Goal: Task Accomplishment & Management: Use online tool/utility

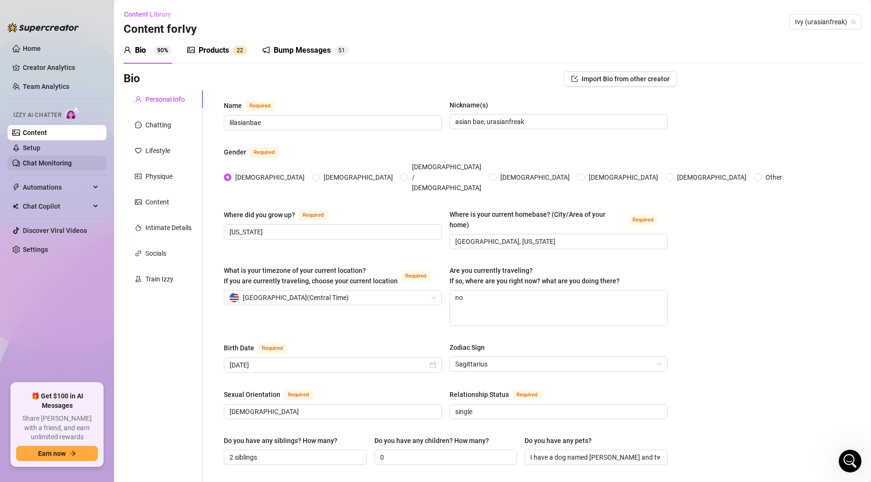
click at [72, 161] on link "Chat Monitoring" at bounding box center [47, 163] width 49 height 8
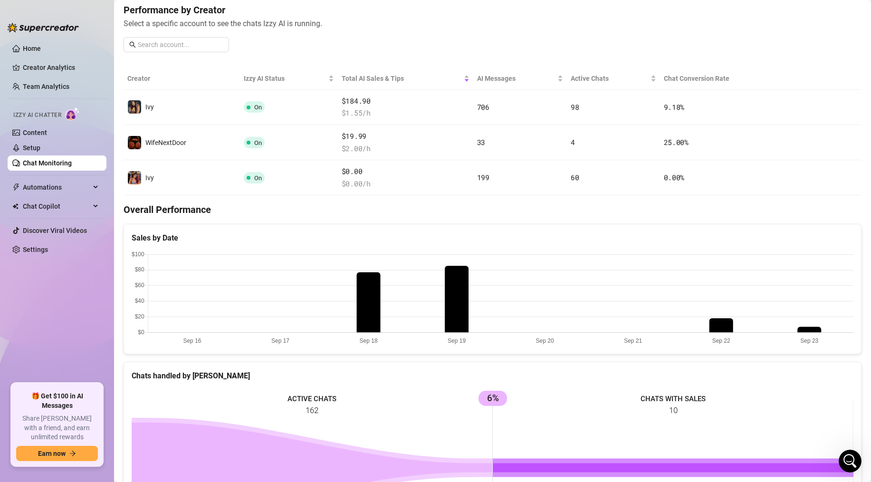
scroll to position [59, 0]
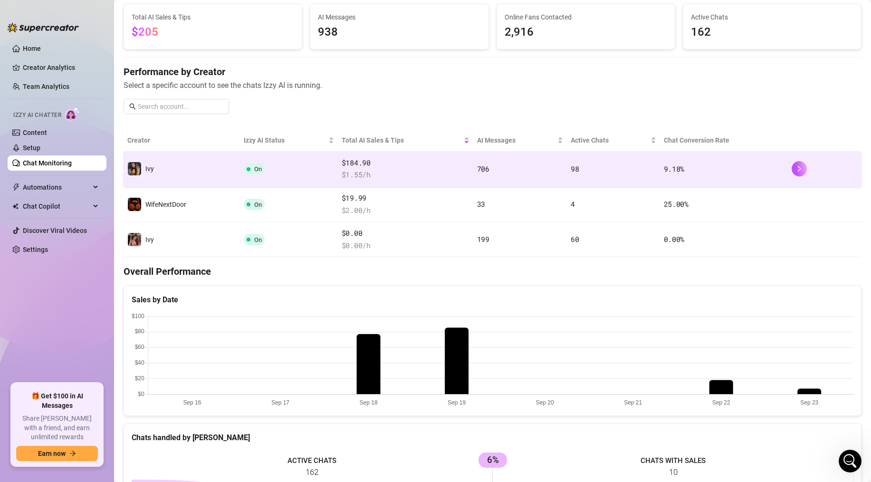
click at [432, 171] on span "$ 1.55 /h" at bounding box center [405, 174] width 128 height 11
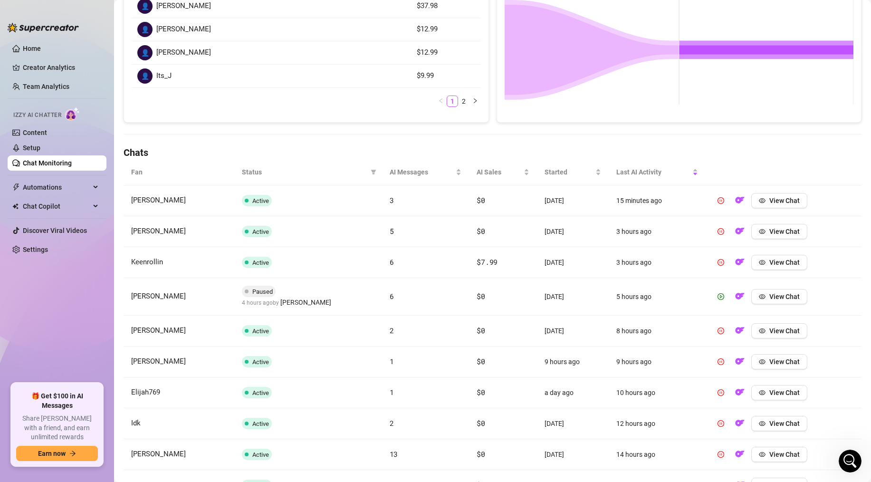
scroll to position [273, 0]
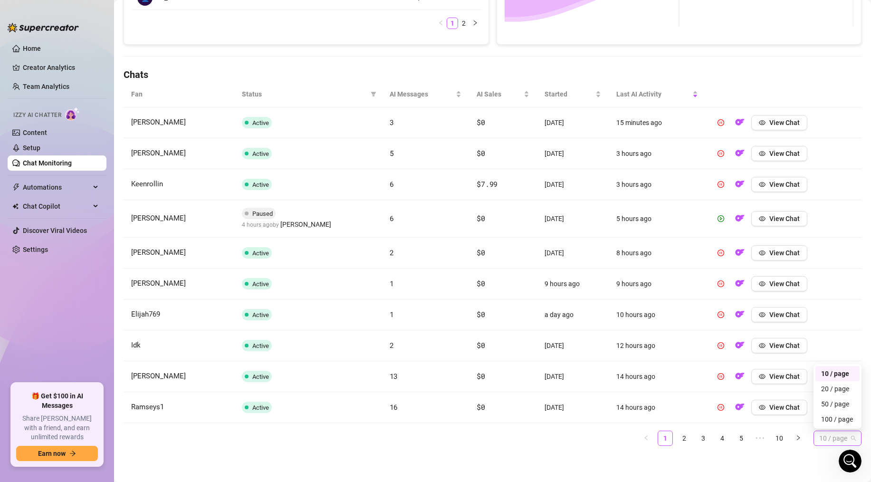
click at [819, 431] on span "10 / page" at bounding box center [837, 438] width 37 height 14
click at [829, 422] on div "100 / page" at bounding box center [837, 419] width 33 height 10
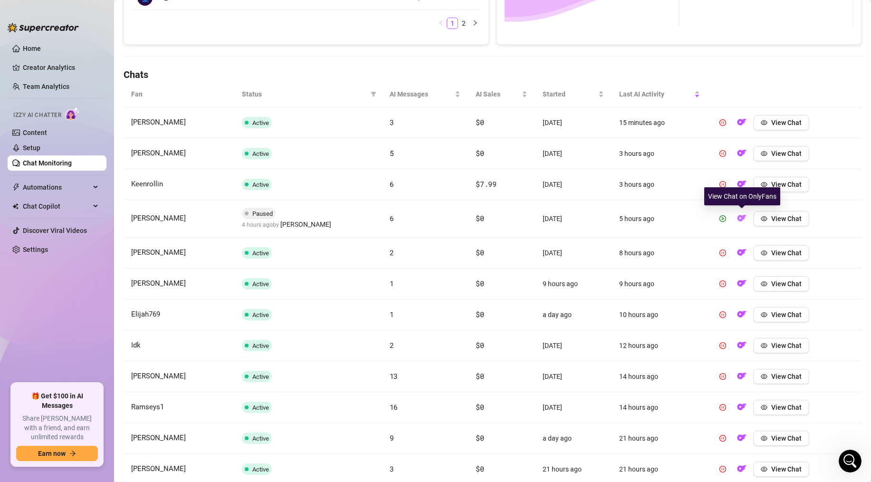
click at [743, 215] on img "button" at bounding box center [741, 217] width 9 height 9
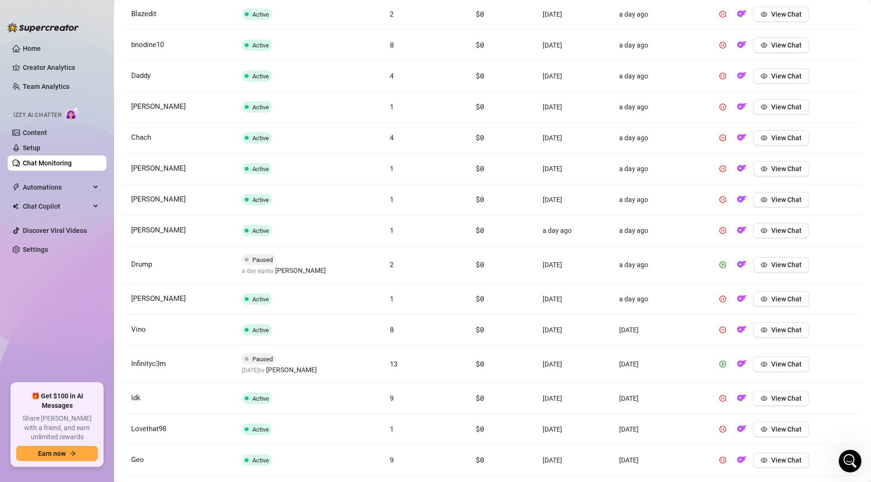
scroll to position [873, 0]
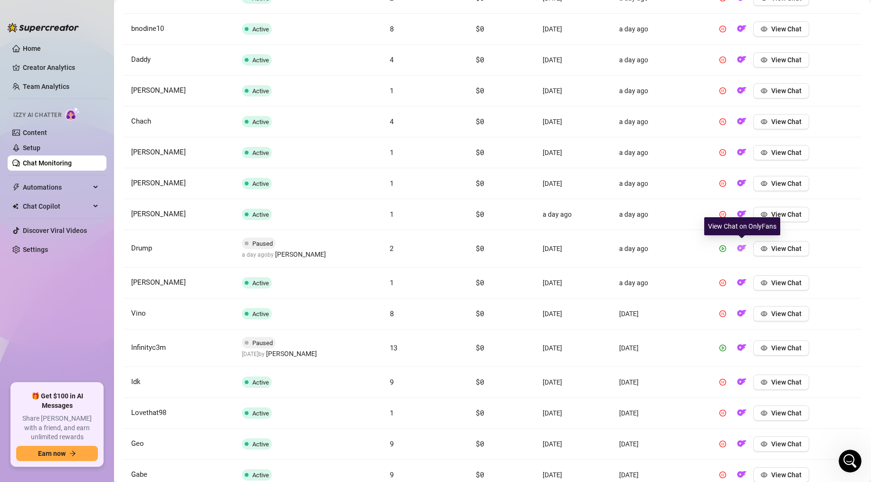
click at [739, 248] on img "button" at bounding box center [741, 247] width 9 height 9
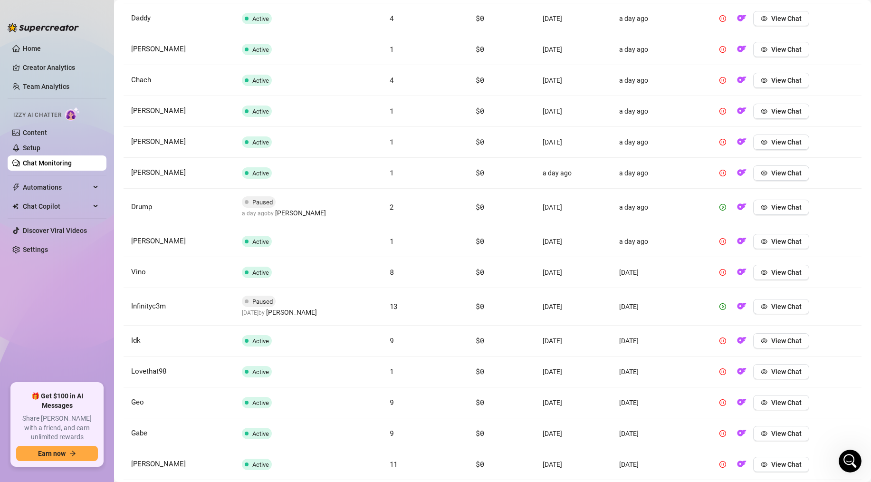
scroll to position [915, 0]
click at [742, 305] on img "button" at bounding box center [741, 305] width 9 height 9
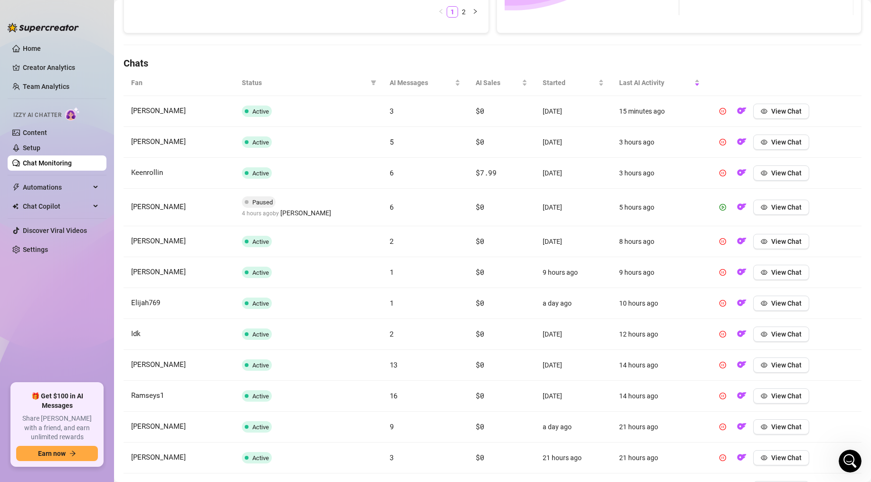
scroll to position [0, 0]
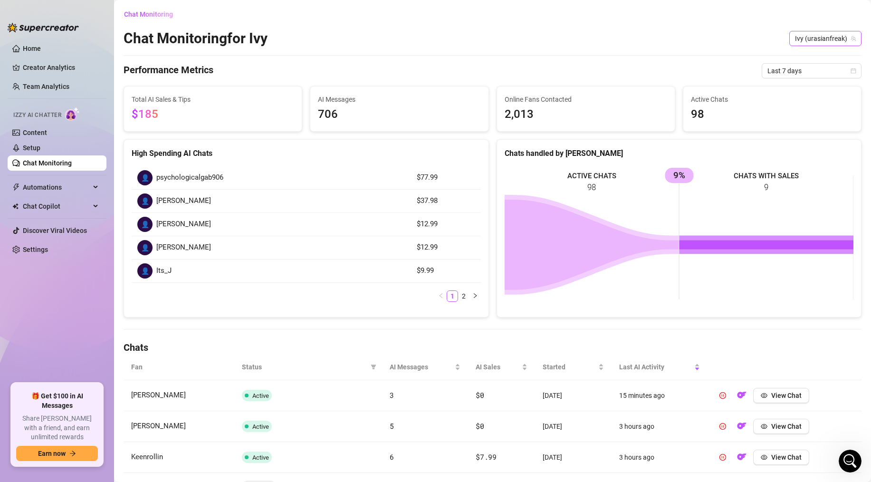
click at [827, 39] on span "Ivy (urasianfreak)" at bounding box center [825, 38] width 61 height 14
click at [814, 69] on span "( lilasianbaex )" at bounding box center [796, 74] width 39 height 10
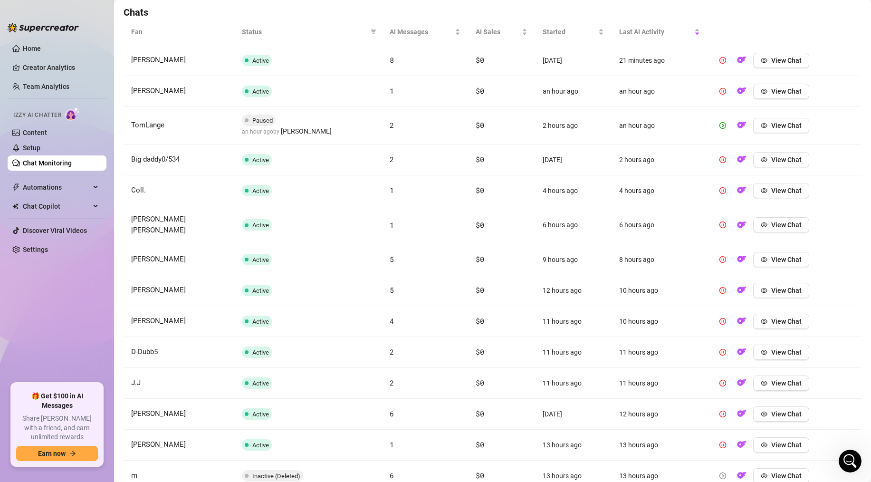
scroll to position [330, 0]
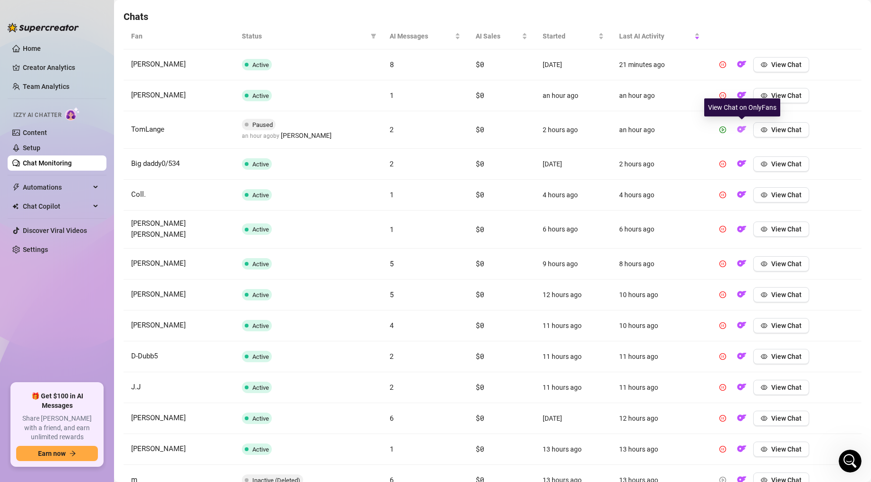
click at [737, 129] on img "button" at bounding box center [741, 128] width 9 height 9
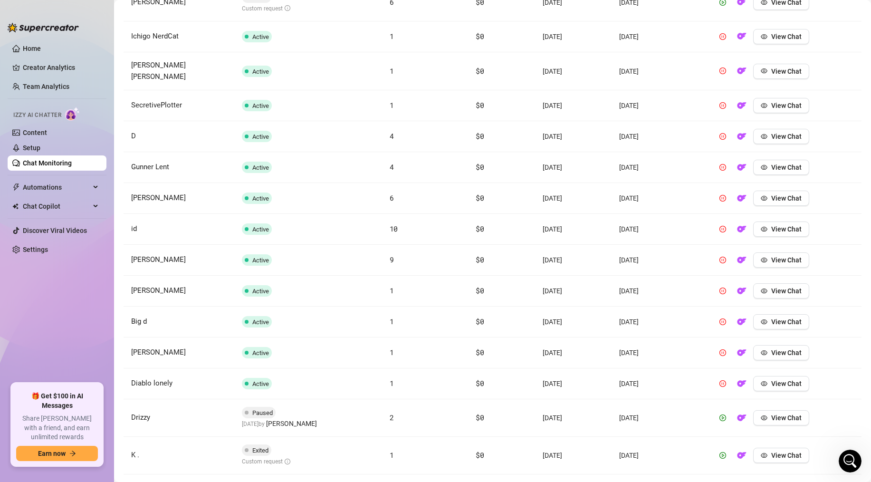
scroll to position [1849, 0]
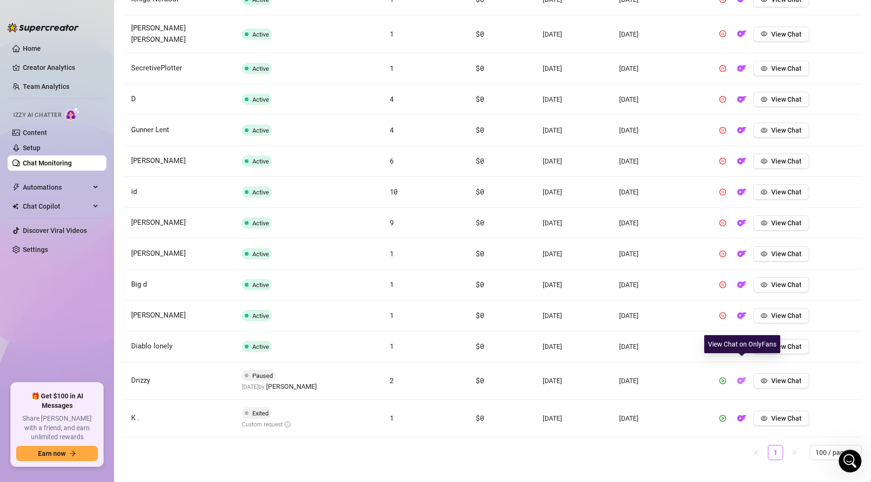
click at [741, 376] on img "button" at bounding box center [741, 380] width 9 height 9
click at [742, 413] on img "button" at bounding box center [741, 417] width 9 height 9
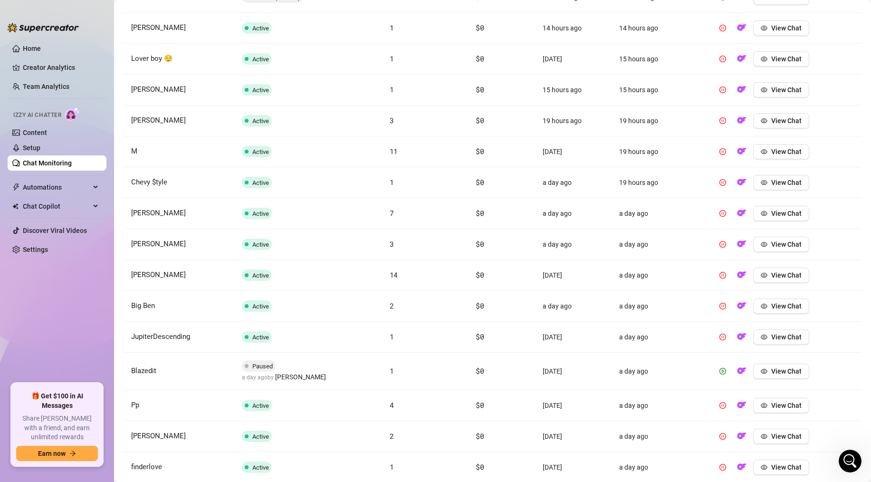
scroll to position [0, 0]
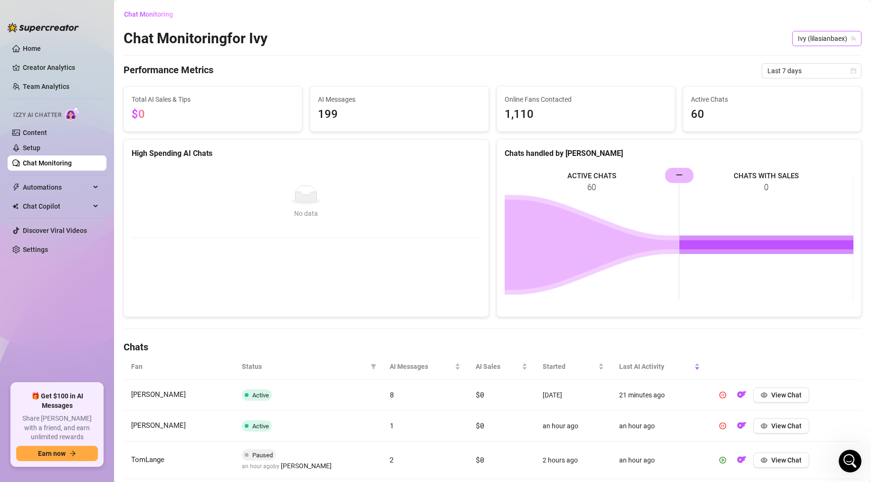
click at [806, 43] on span "Ivy (lilasianbaex)" at bounding box center [826, 38] width 58 height 14
click at [791, 93] on span "WifeNextDoor" at bounding box center [785, 90] width 41 height 10
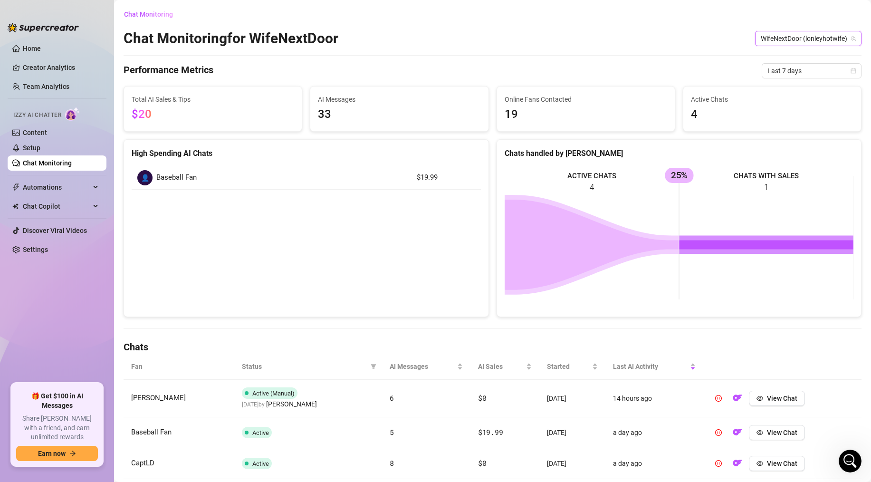
scroll to position [87, 0]
